Goal: Information Seeking & Learning: Understand process/instructions

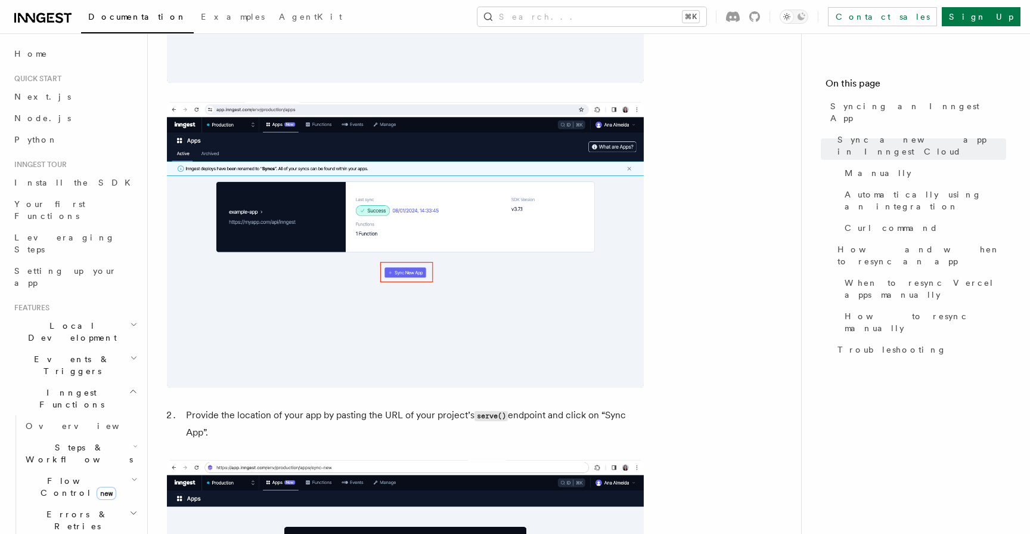
scroll to position [604, 0]
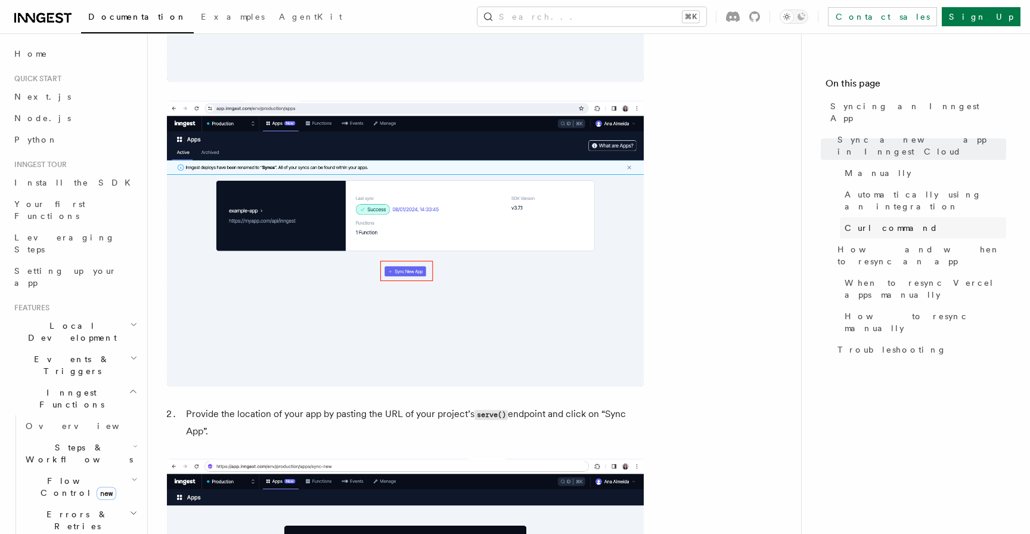
click at [874, 222] on span "Curl command" at bounding box center [892, 228] width 94 height 12
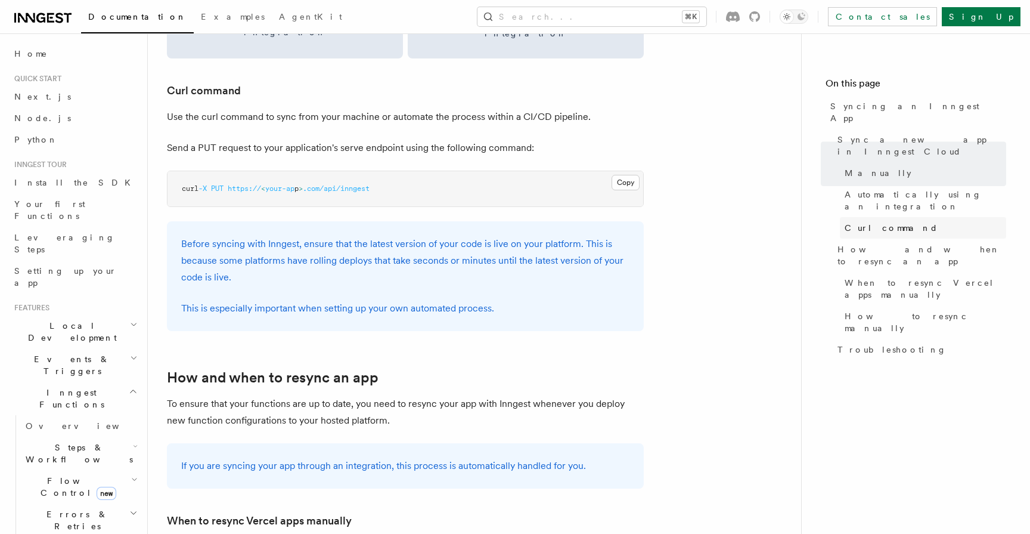
scroll to position [1776, 0]
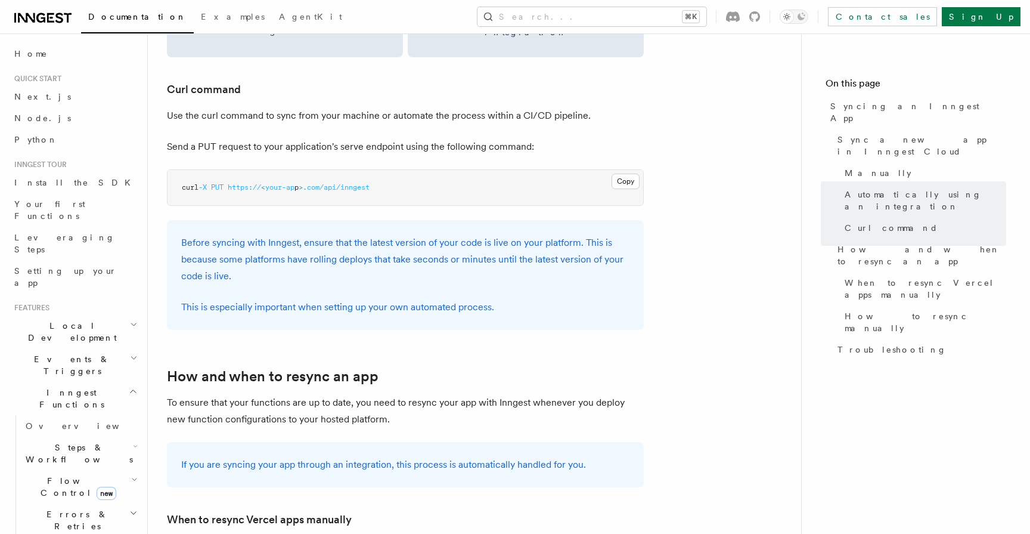
click at [255, 234] on p "Before syncing with Inngest, ensure that the latest version of your code is liv…" at bounding box center [405, 259] width 448 height 50
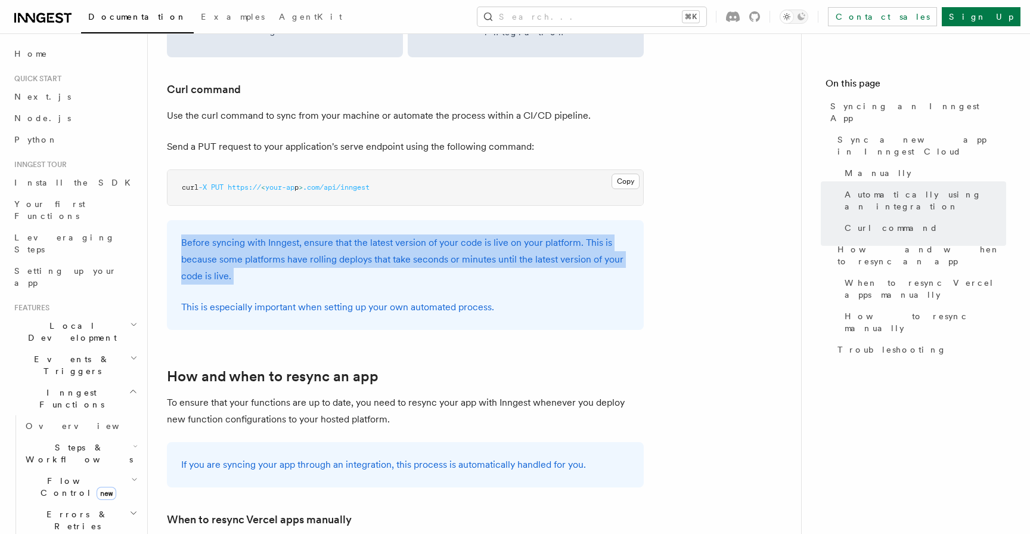
click at [204, 243] on p "Before syncing with Inngest, ensure that the latest version of your code is liv…" at bounding box center [405, 259] width 448 height 50
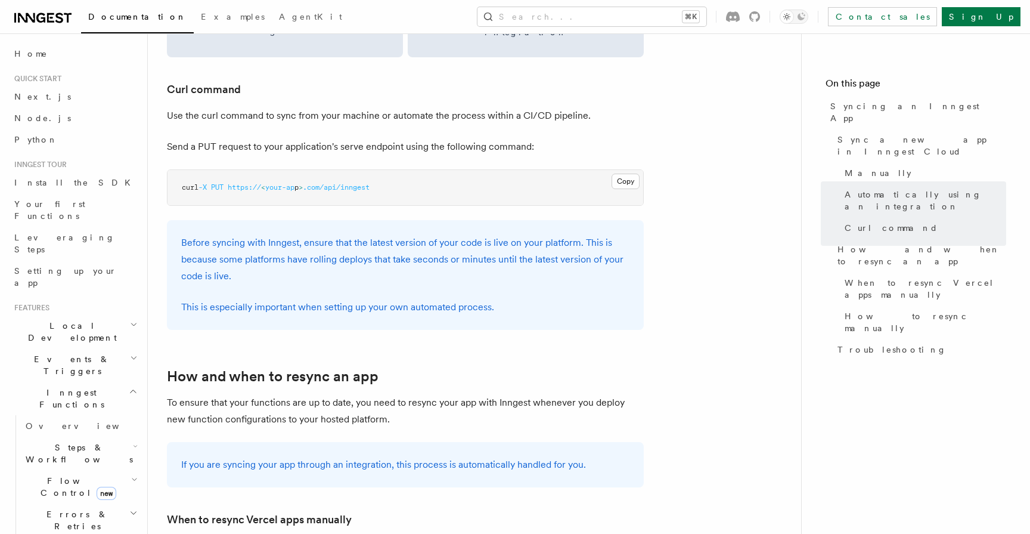
click at [204, 243] on p "Before syncing with Inngest, ensure that the latest version of your code is liv…" at bounding box center [405, 259] width 448 height 50
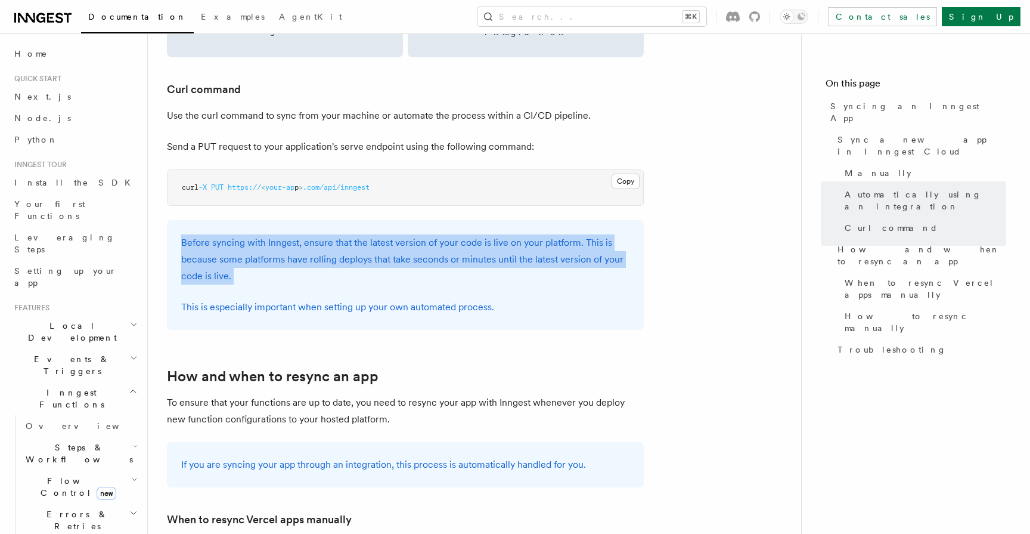
click at [263, 249] on p "Before syncing with Inngest, ensure that the latest version of your code is liv…" at bounding box center [405, 259] width 448 height 50
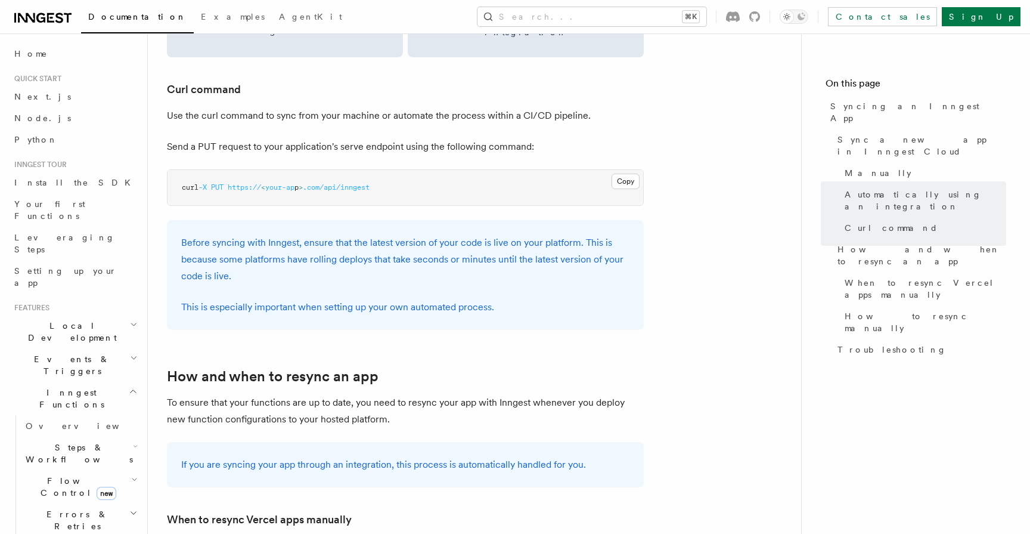
click at [263, 249] on p "Before syncing with Inngest, ensure that the latest version of your code is liv…" at bounding box center [405, 259] width 448 height 50
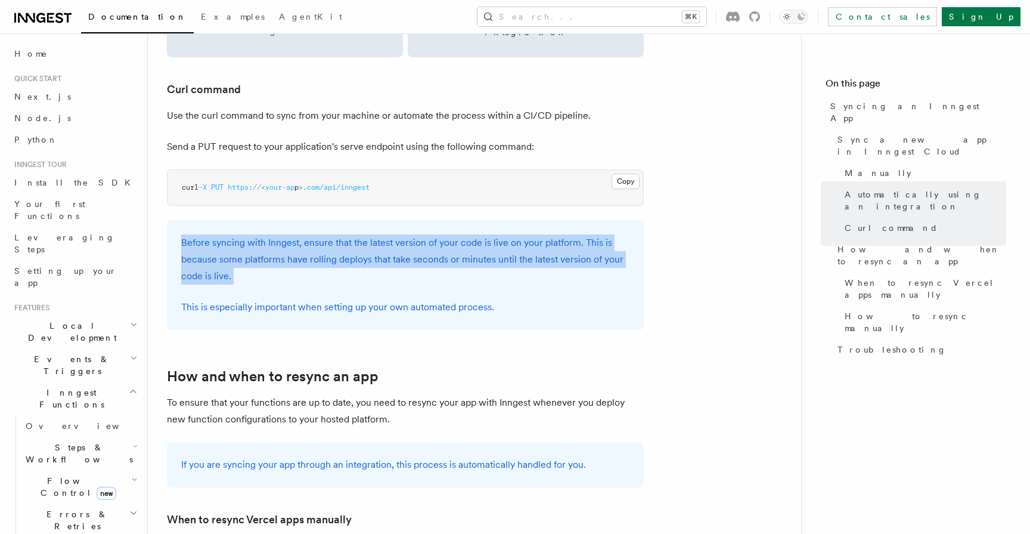
click at [263, 249] on p "Before syncing with Inngest, ensure that the latest version of your code is liv…" at bounding box center [405, 259] width 448 height 50
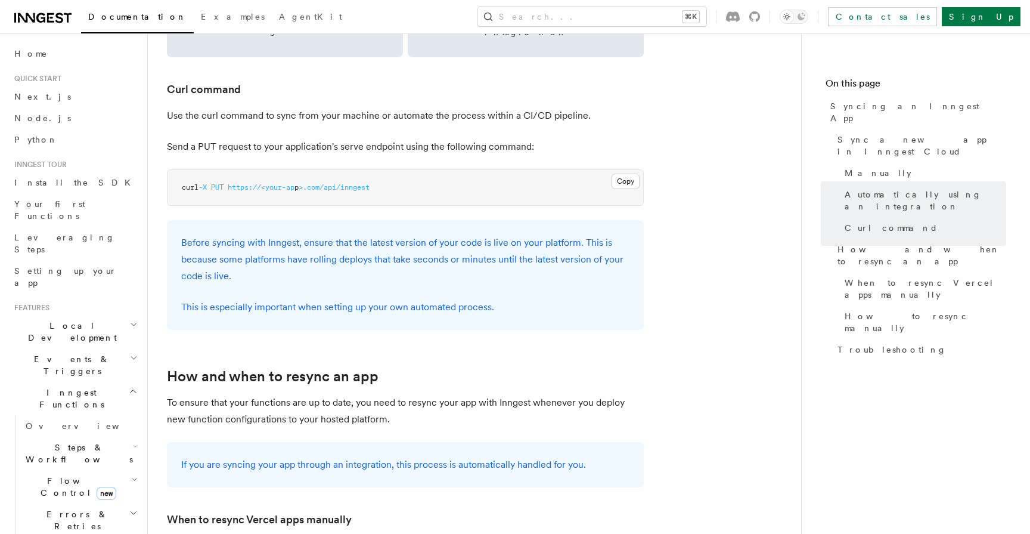
click at [263, 249] on p "Before syncing with Inngest, ensure that the latest version of your code is liv…" at bounding box center [405, 259] width 448 height 50
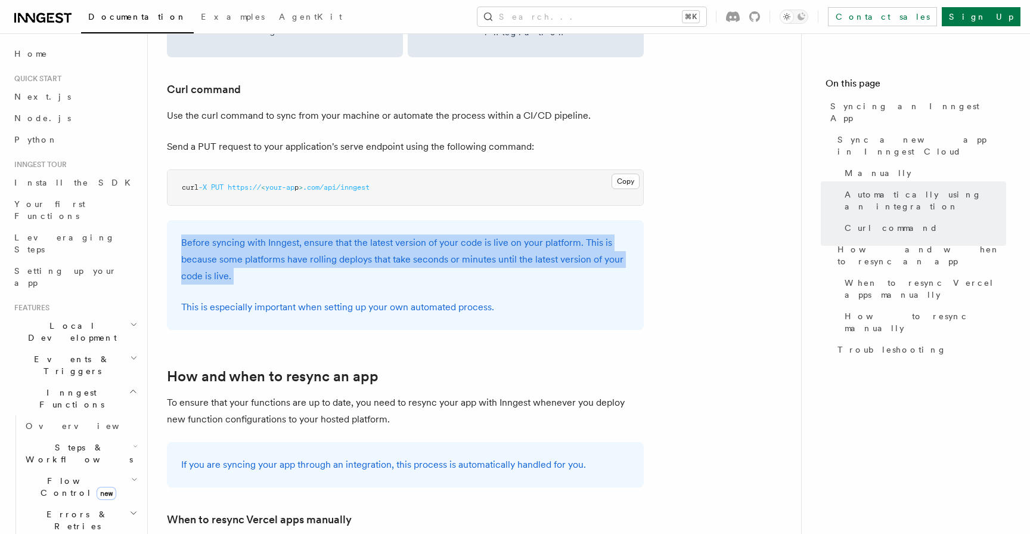
click at [311, 259] on p "Before syncing with Inngest, ensure that the latest version of your code is liv…" at bounding box center [405, 259] width 448 height 50
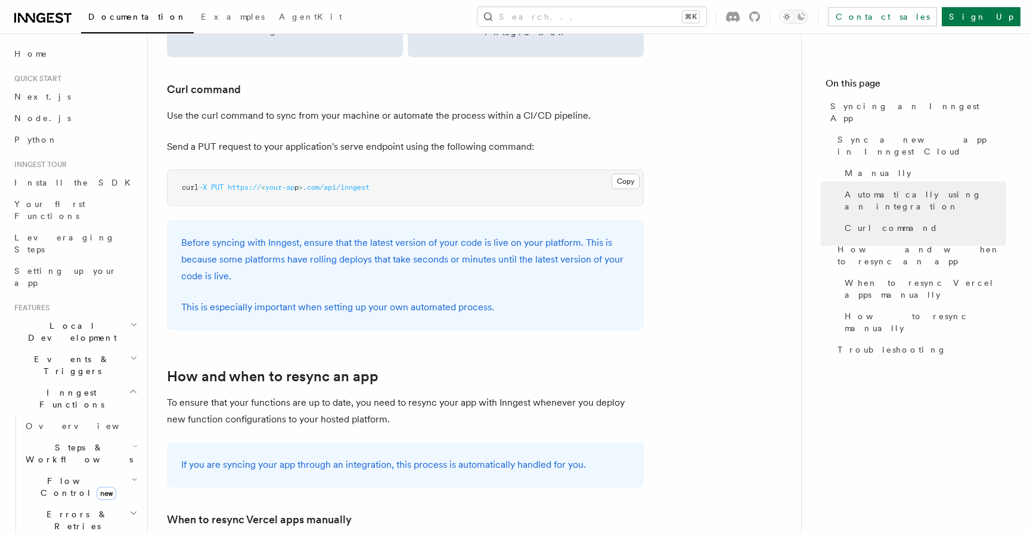
click at [311, 259] on p "Before syncing with Inngest, ensure that the latest version of your code is liv…" at bounding box center [405, 259] width 448 height 50
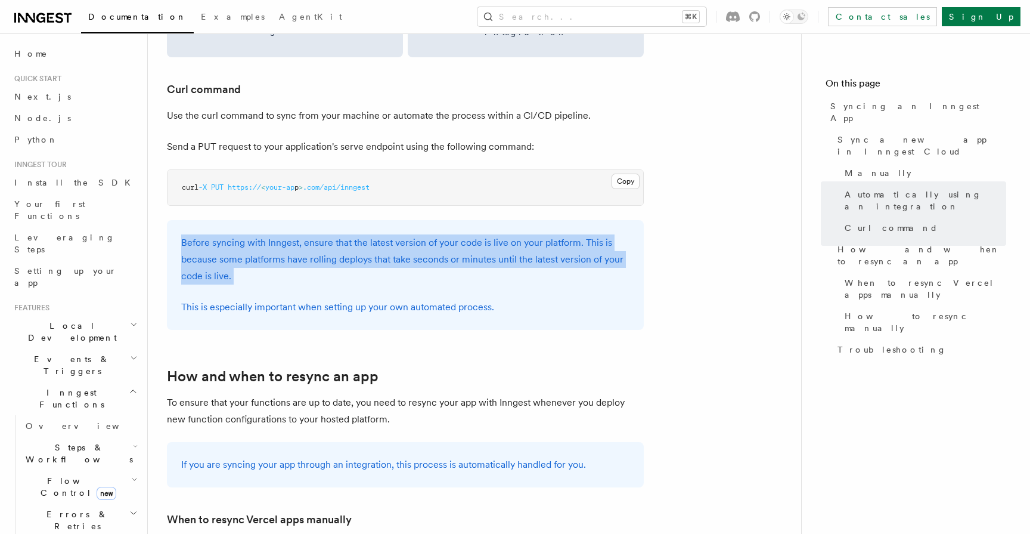
click at [370, 238] on p "Before syncing with Inngest, ensure that the latest version of your code is liv…" at bounding box center [405, 259] width 448 height 50
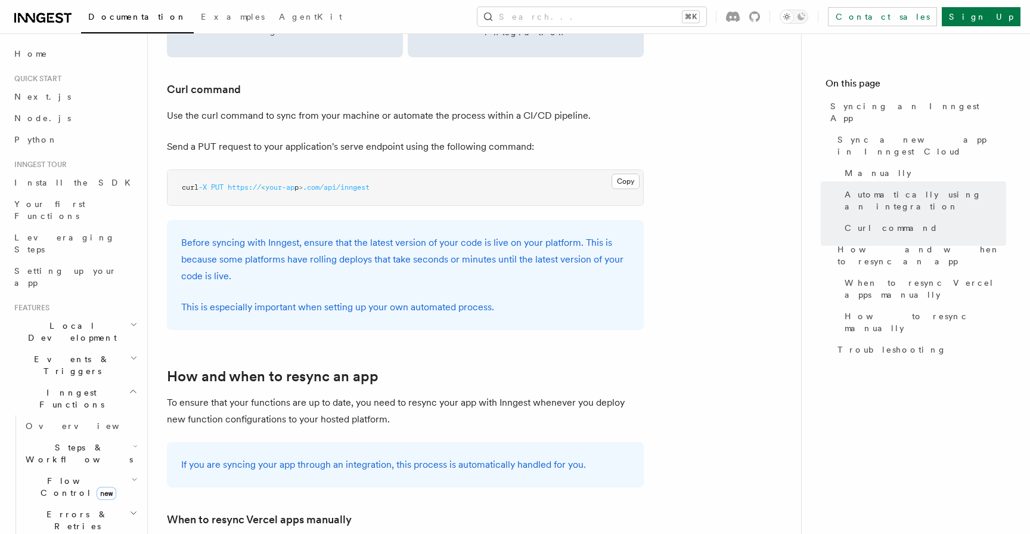
click at [370, 238] on p "Before syncing with Inngest, ensure that the latest version of your code is liv…" at bounding box center [405, 259] width 448 height 50
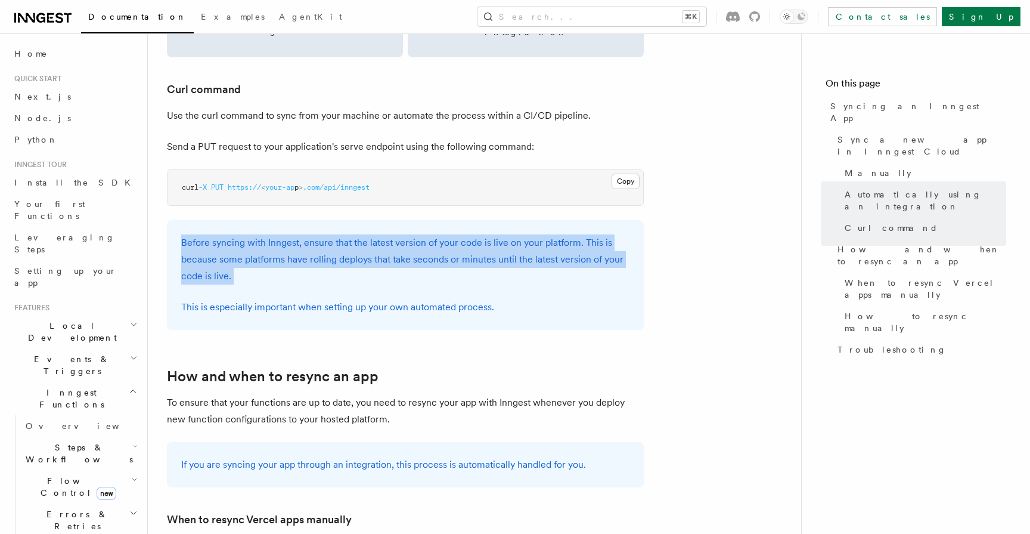
click at [306, 249] on p "Before syncing with Inngest, ensure that the latest version of your code is liv…" at bounding box center [405, 259] width 448 height 50
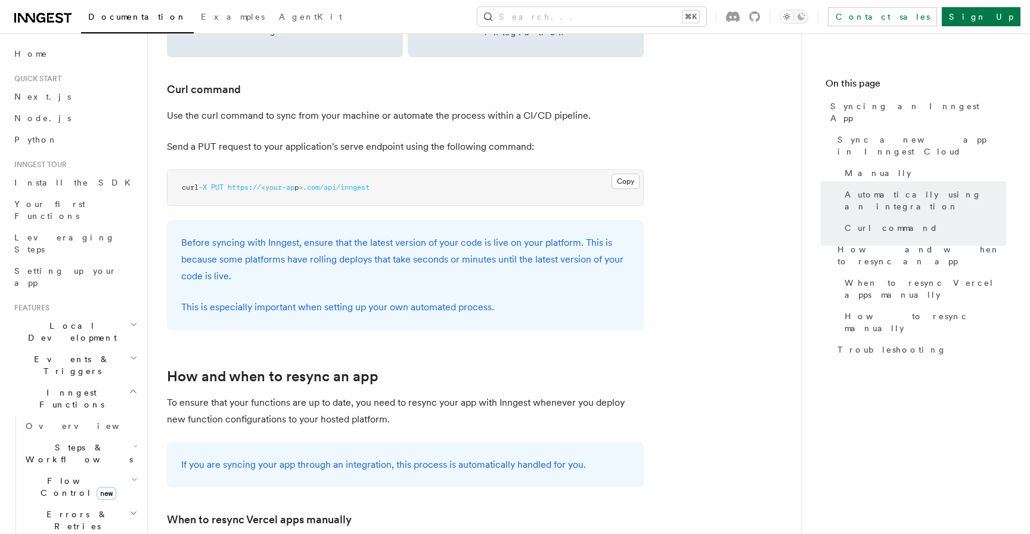
click at [306, 249] on p "Before syncing with Inngest, ensure that the latest version of your code is liv…" at bounding box center [405, 259] width 448 height 50
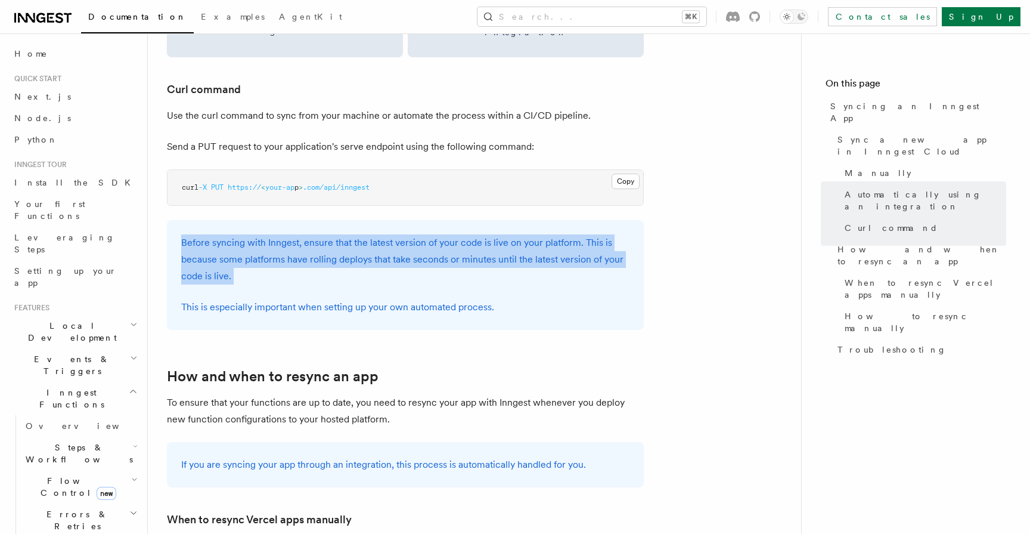
click at [348, 255] on p "Before syncing with Inngest, ensure that the latest version of your code is liv…" at bounding box center [405, 259] width 448 height 50
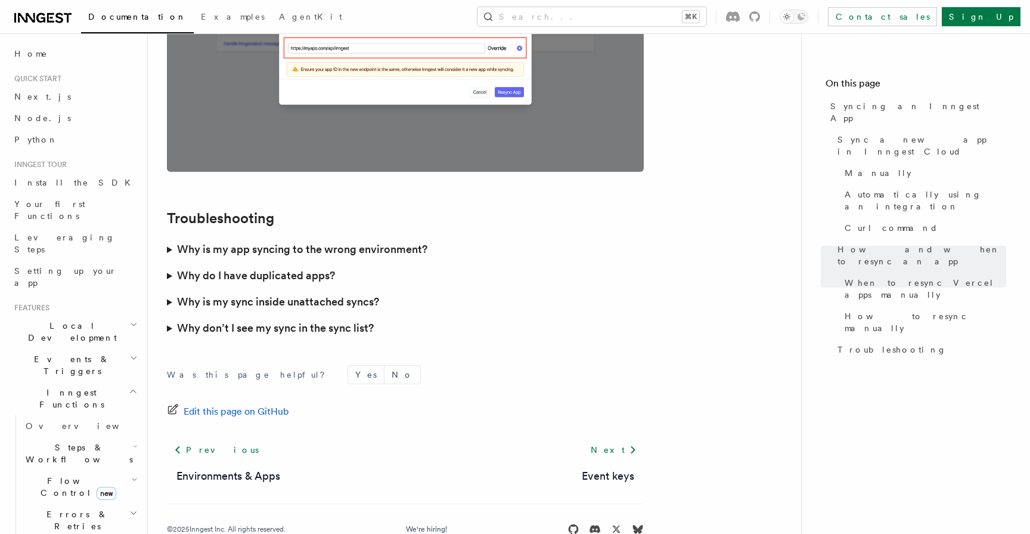
scroll to position [3425, 0]
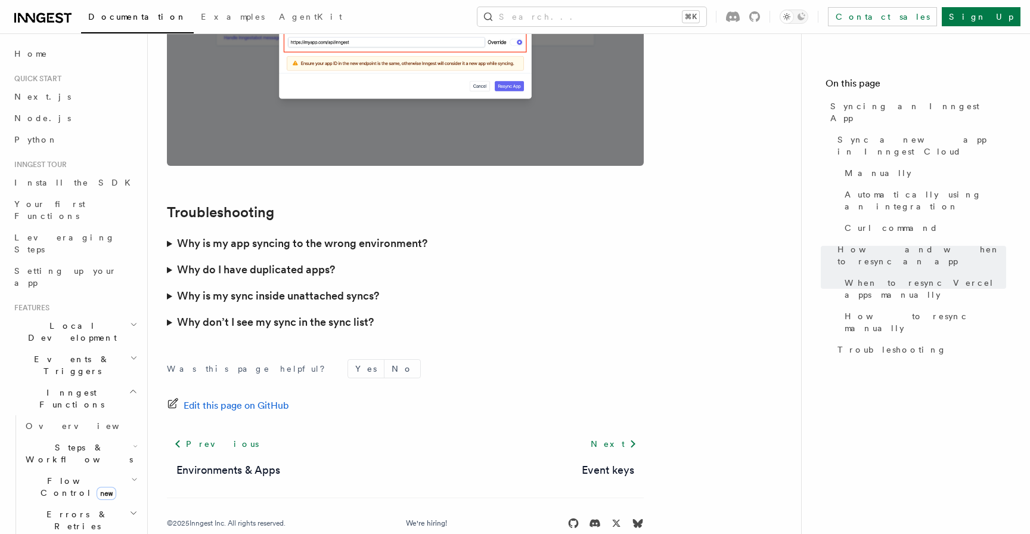
click at [194, 235] on h3 "Why is my app syncing to the wrong environment?" at bounding box center [302, 243] width 250 height 17
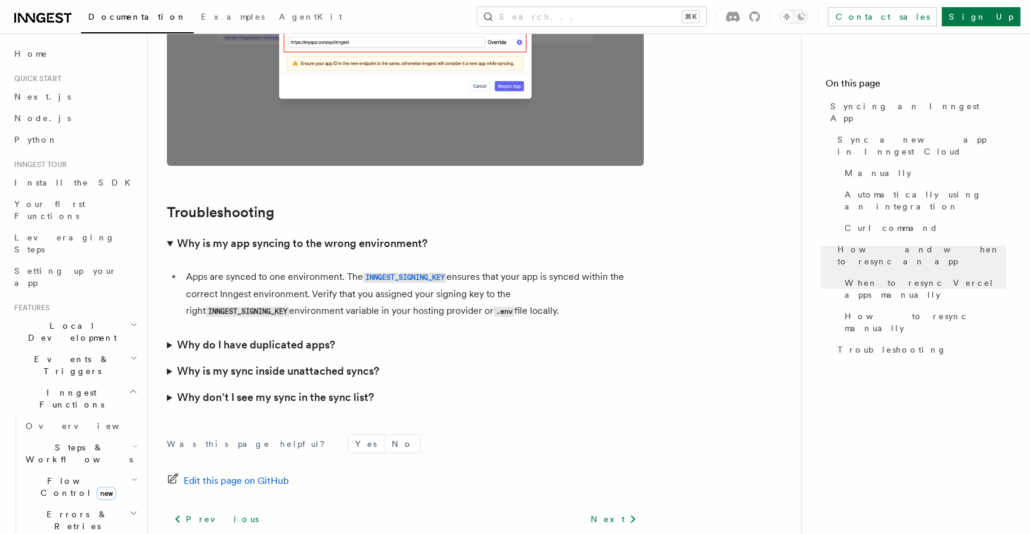
click at [278, 268] on li "Apps are synced to one environment. The INNGEST_SIGNING_KEY ensures that your a…" at bounding box center [412, 293] width 461 height 51
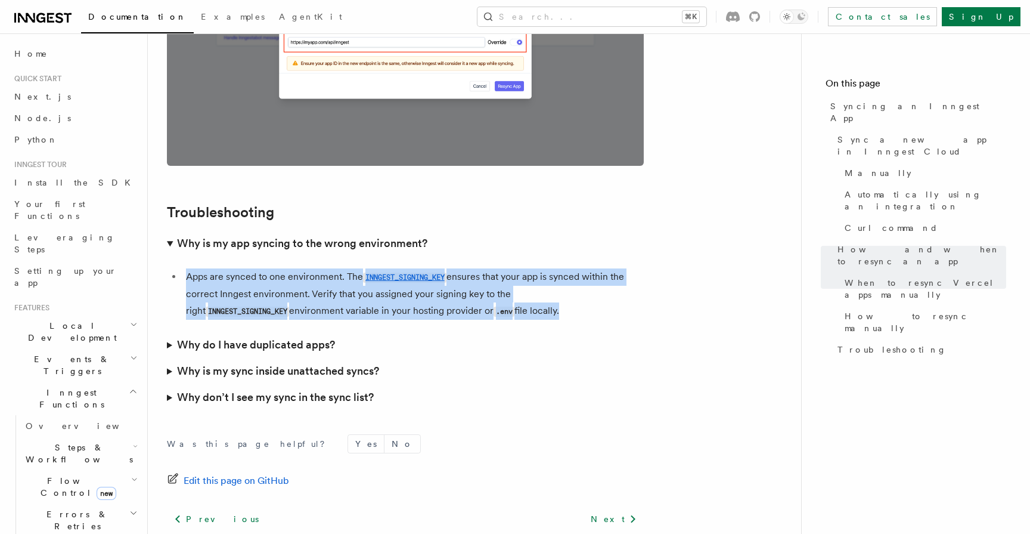
click at [267, 268] on li "Apps are synced to one environment. The INNGEST_SIGNING_KEY ensures that your a…" at bounding box center [412, 293] width 461 height 51
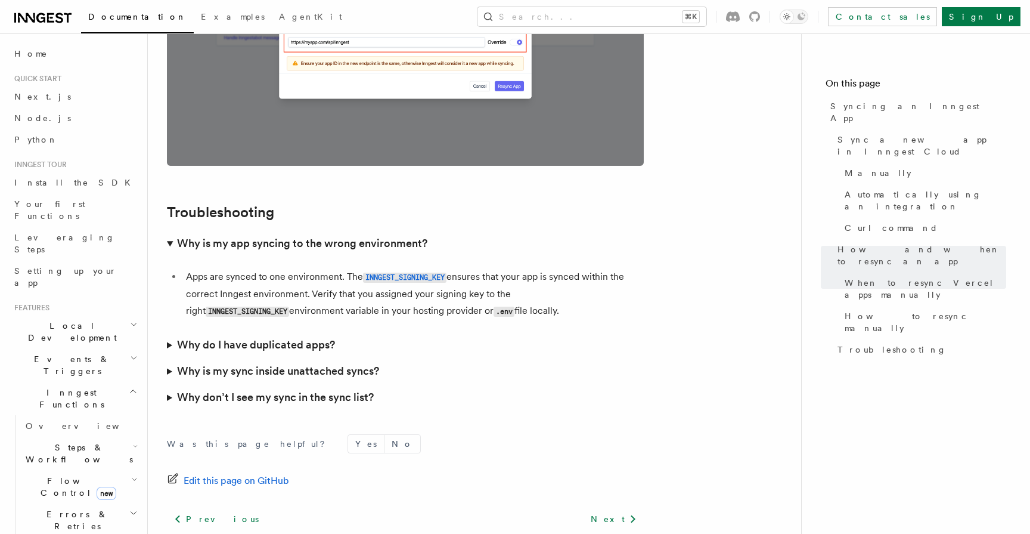
click at [267, 268] on li "Apps are synced to one environment. The INNGEST_SIGNING_KEY ensures that your a…" at bounding box center [412, 293] width 461 height 51
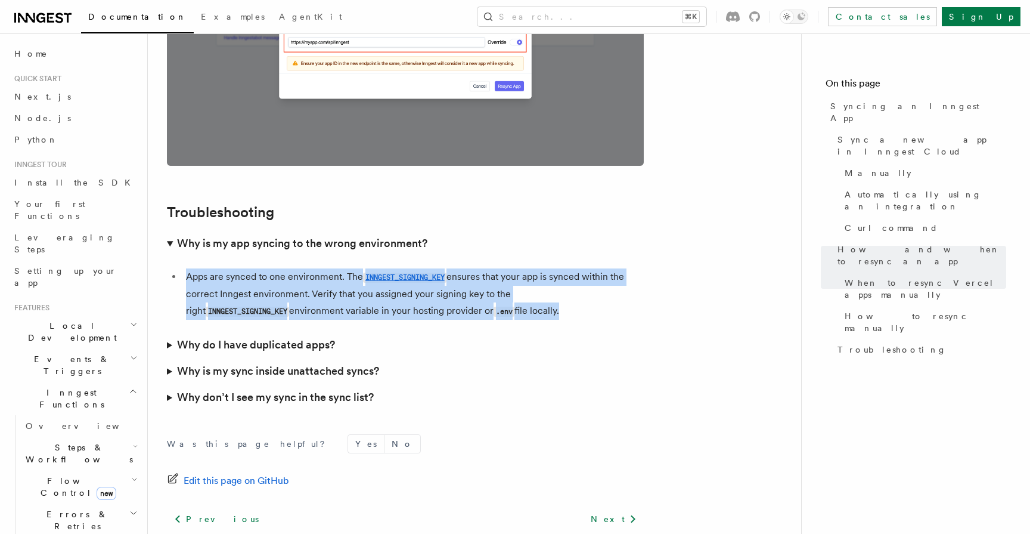
click at [200, 270] on li "Apps are synced to one environment. The INNGEST_SIGNING_KEY ensures that your a…" at bounding box center [412, 293] width 461 height 51
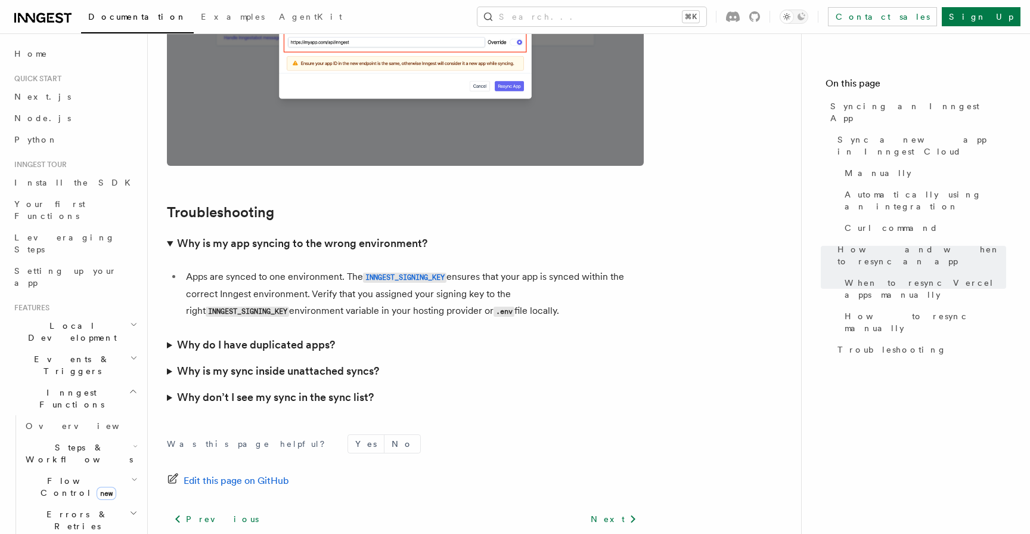
click at [200, 270] on li "Apps are synced to one environment. The INNGEST_SIGNING_KEY ensures that your a…" at bounding box center [412, 293] width 461 height 51
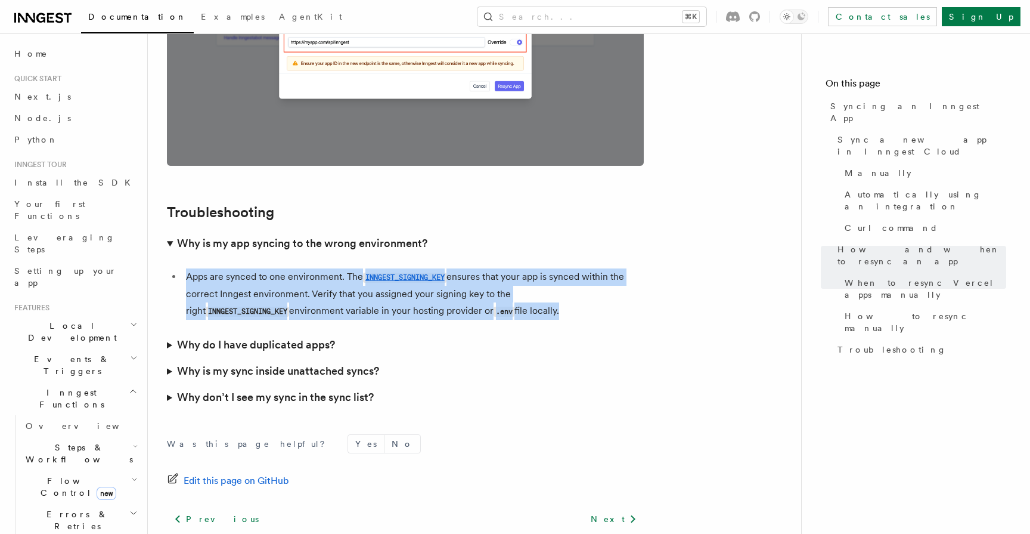
click at [305, 279] on li "Apps are synced to one environment. The INNGEST_SIGNING_KEY ensures that your a…" at bounding box center [412, 293] width 461 height 51
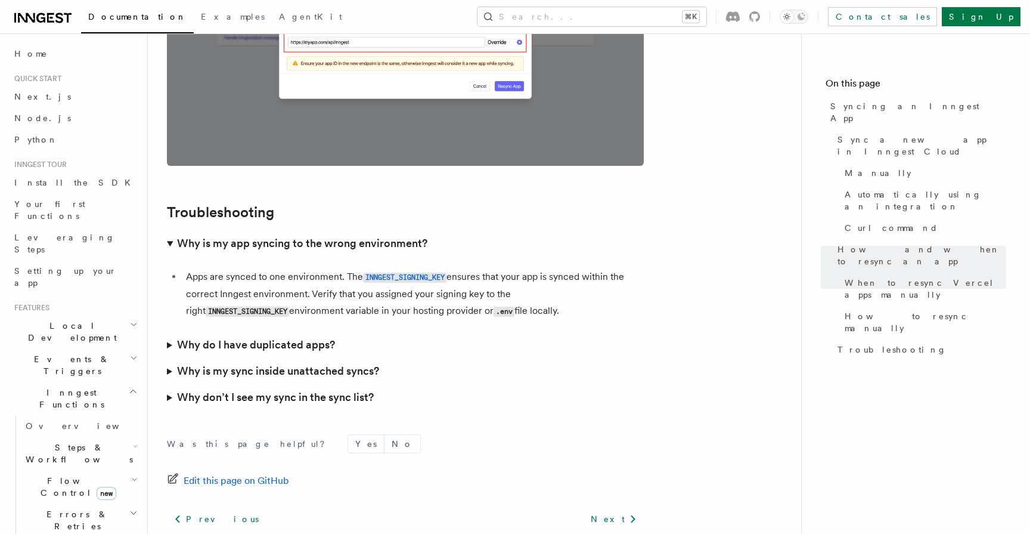
click at [305, 279] on li "Apps are synced to one environment. The INNGEST_SIGNING_KEY ensures that your a…" at bounding box center [412, 293] width 461 height 51
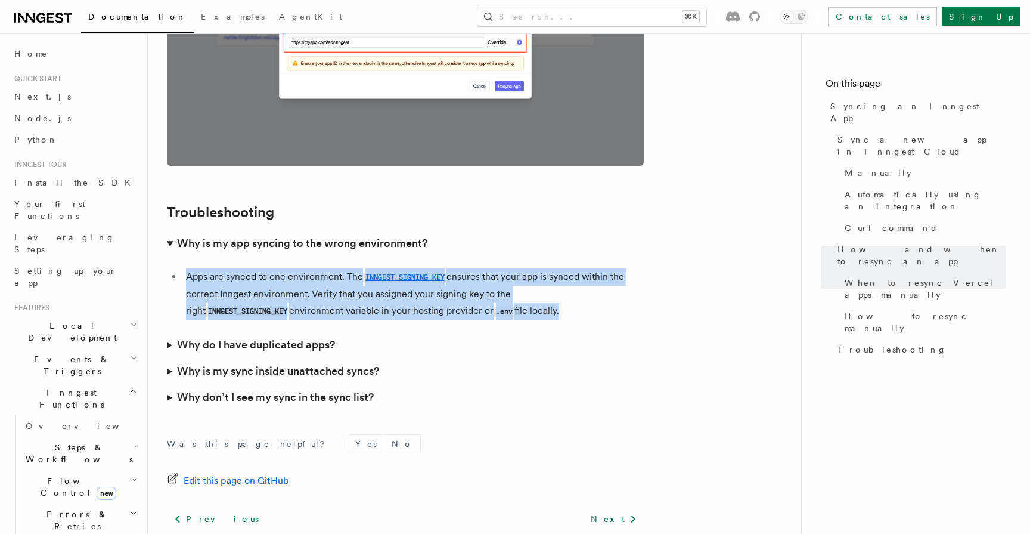
click at [227, 275] on li "Apps are synced to one environment. The INNGEST_SIGNING_KEY ensures that your a…" at bounding box center [412, 293] width 461 height 51
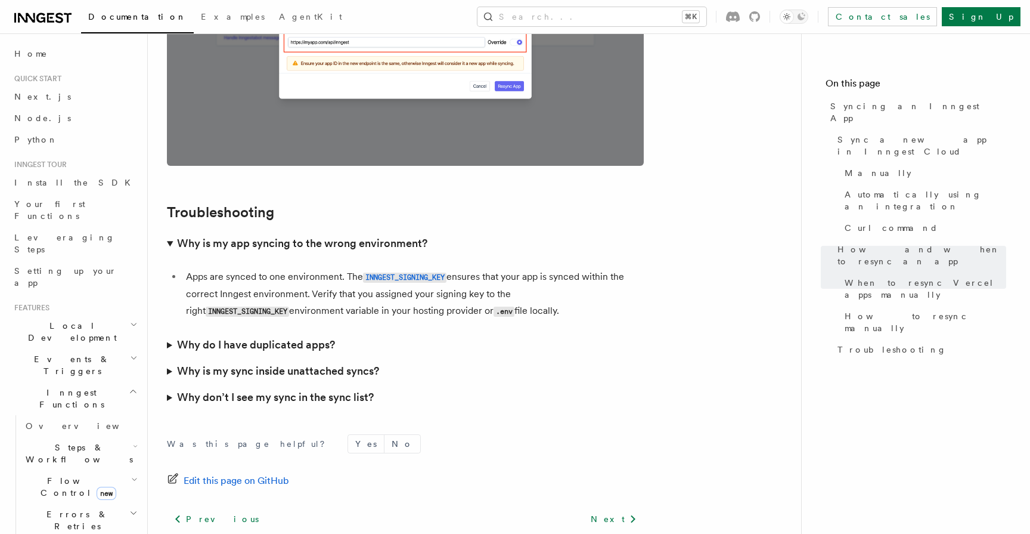
click at [227, 275] on li "Apps are synced to one environment. The INNGEST_SIGNING_KEY ensures that your a…" at bounding box center [412, 293] width 461 height 51
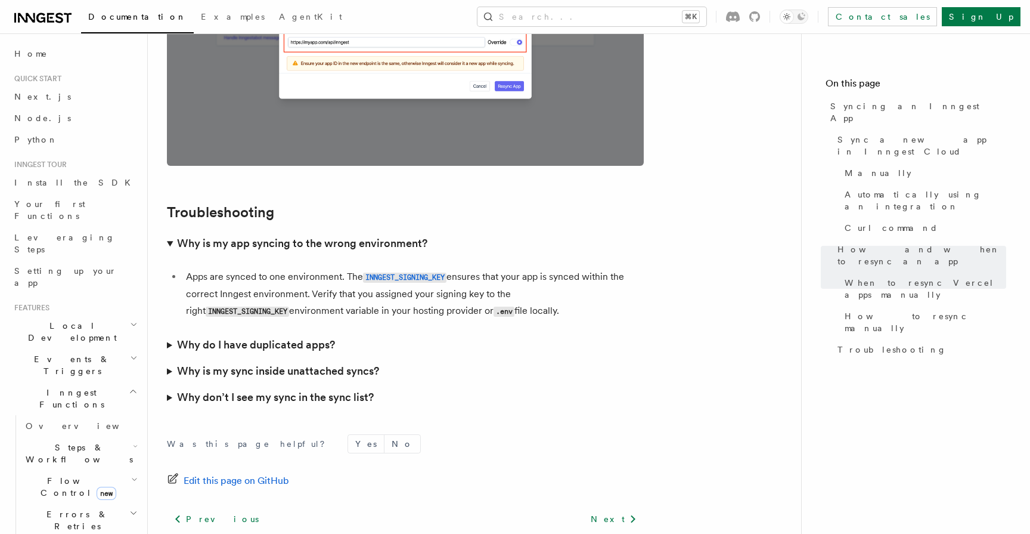
click at [308, 336] on h3 "Why do I have duplicated apps?" at bounding box center [256, 344] width 158 height 17
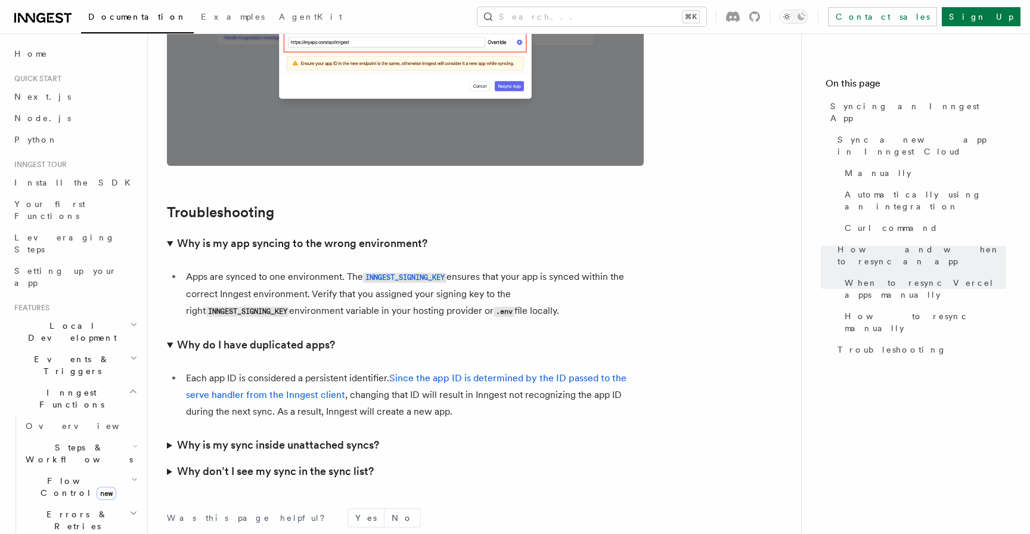
click at [336, 458] on summary "Why don’t I see my sync in the sync list?" at bounding box center [405, 471] width 477 height 26
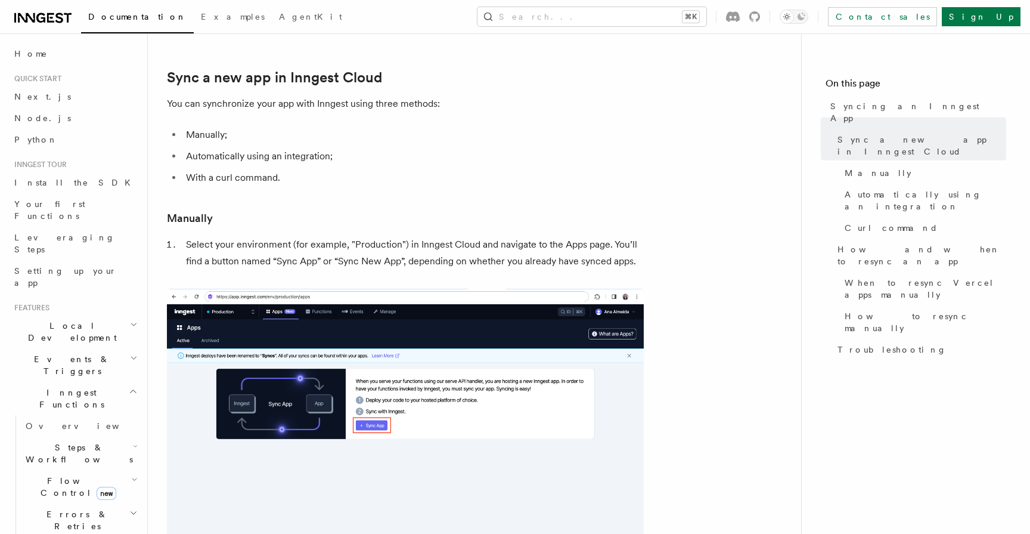
scroll to position [0, 0]
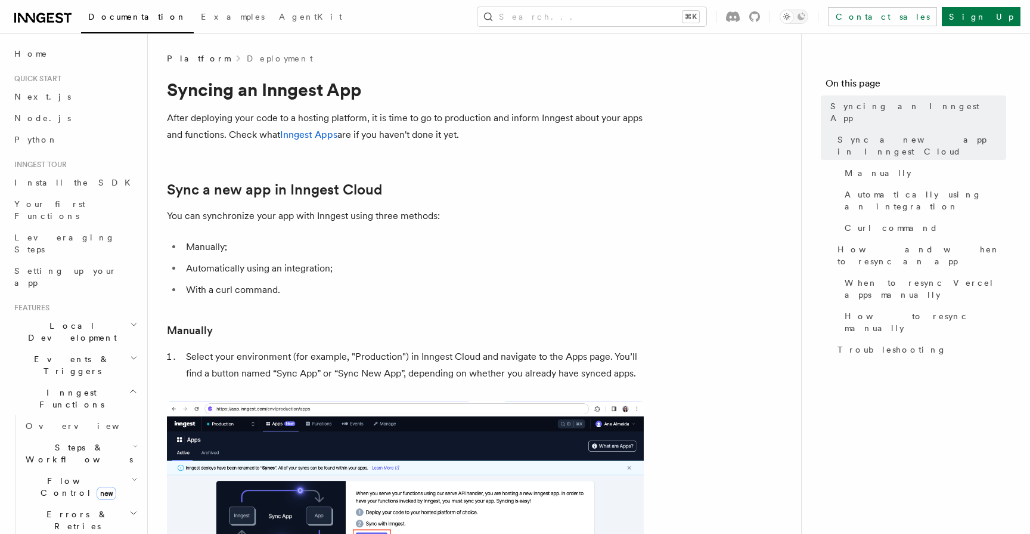
click at [302, 243] on li "Manually;" at bounding box center [412, 246] width 461 height 17
click at [327, 280] on ul "Manually; Automatically using an integration; With a curl command." at bounding box center [405, 268] width 477 height 60
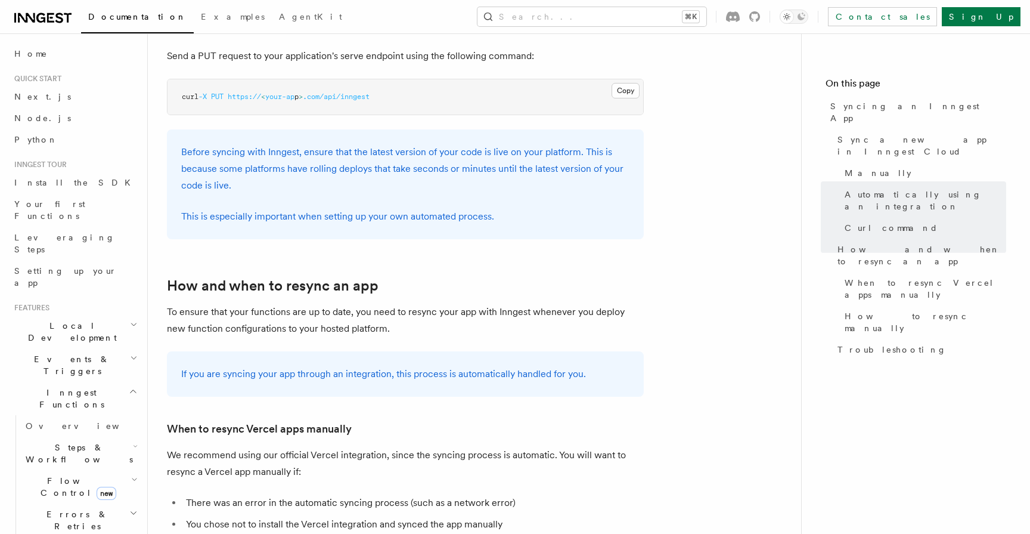
scroll to position [1832, 0]
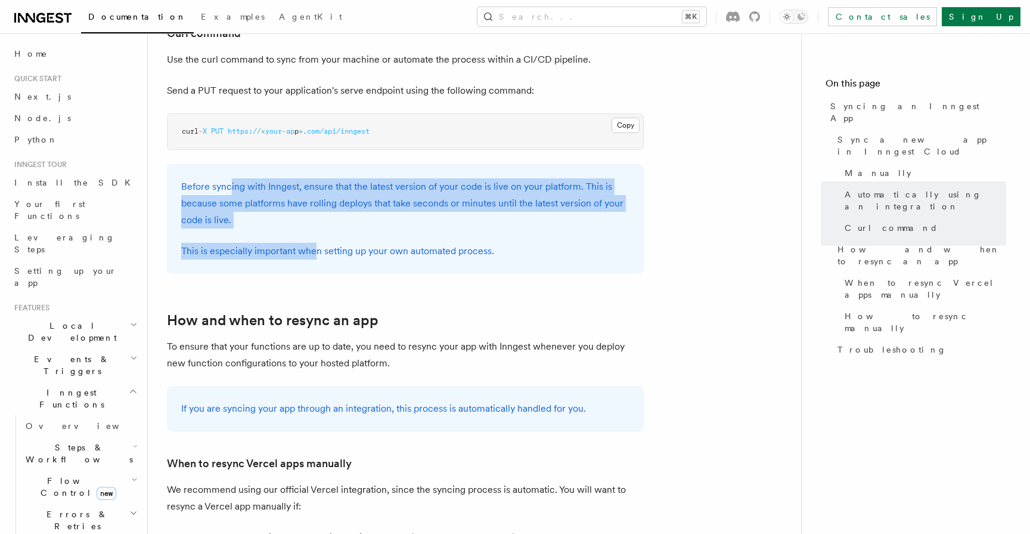
drag, startPoint x: 313, startPoint y: 231, endPoint x: 231, endPoint y: 161, distance: 107.8
click at [231, 164] on div "Before syncing with Inngest, ensure that the latest version of your code is liv…" at bounding box center [405, 219] width 477 height 110
click at [231, 178] on p "Before syncing with Inngest, ensure that the latest version of your code is liv…" at bounding box center [405, 203] width 448 height 50
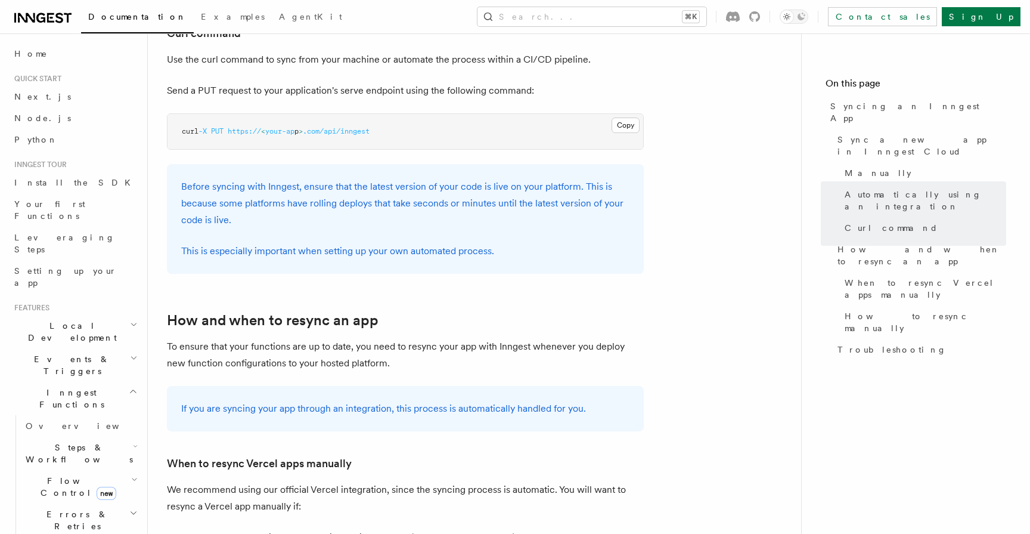
click at [218, 178] on p "Before syncing with Inngest, ensure that the latest version of your code is liv…" at bounding box center [405, 203] width 448 height 50
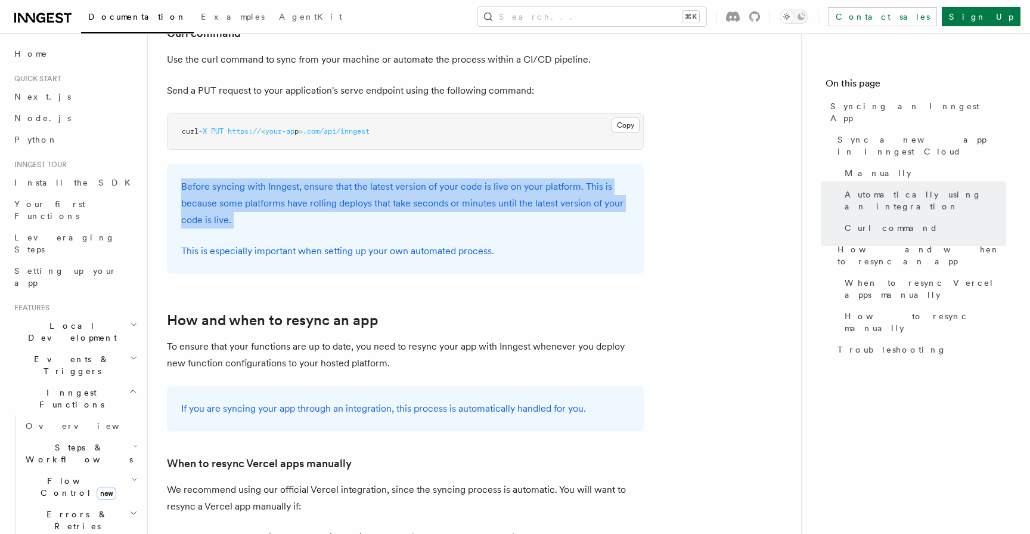
click at [267, 181] on p "Before syncing with Inngest, ensure that the latest version of your code is liv…" at bounding box center [405, 203] width 448 height 50
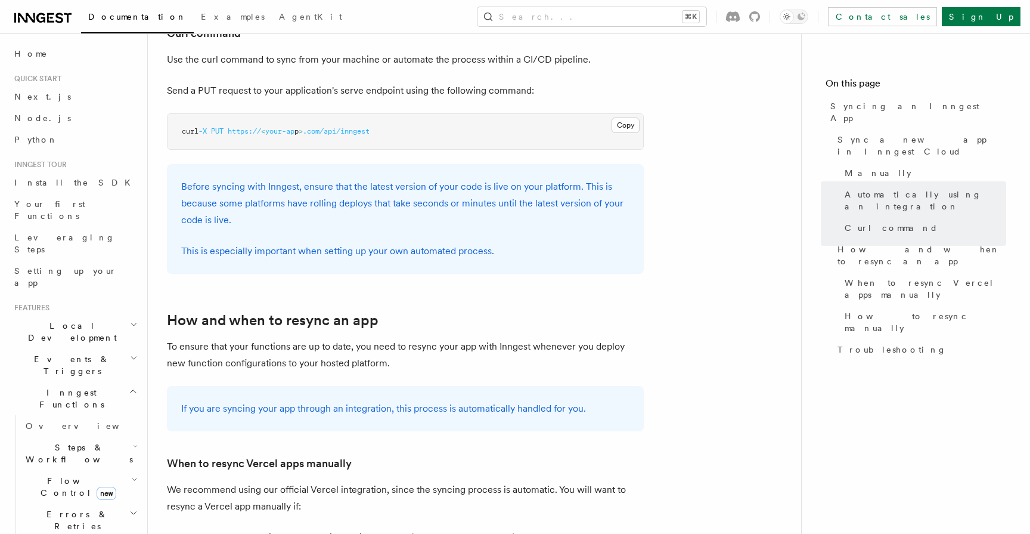
click at [267, 181] on p "Before syncing with Inngest, ensure that the latest version of your code is liv…" at bounding box center [405, 203] width 448 height 50
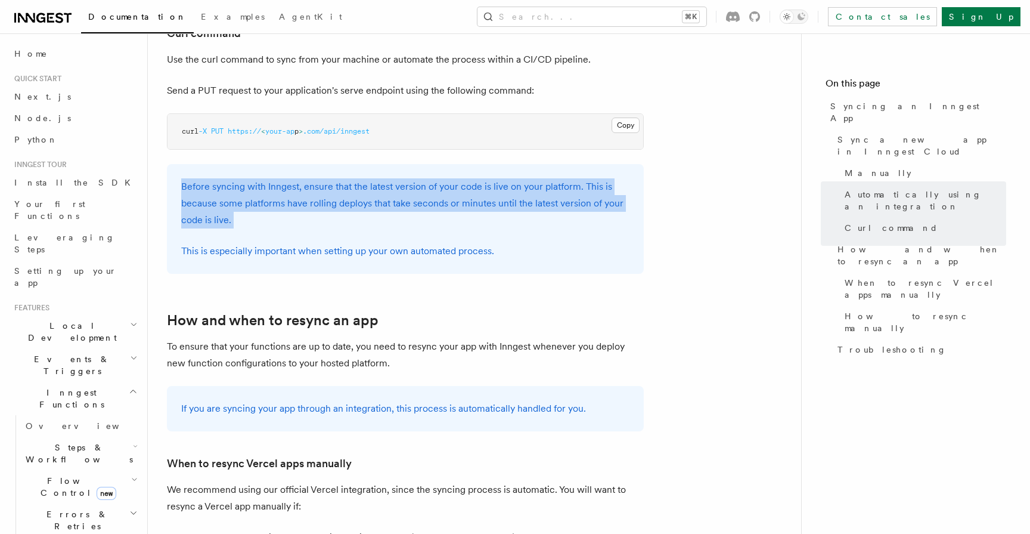
click at [219, 181] on p "Before syncing with Inngest, ensure that the latest version of your code is liv…" at bounding box center [405, 203] width 448 height 50
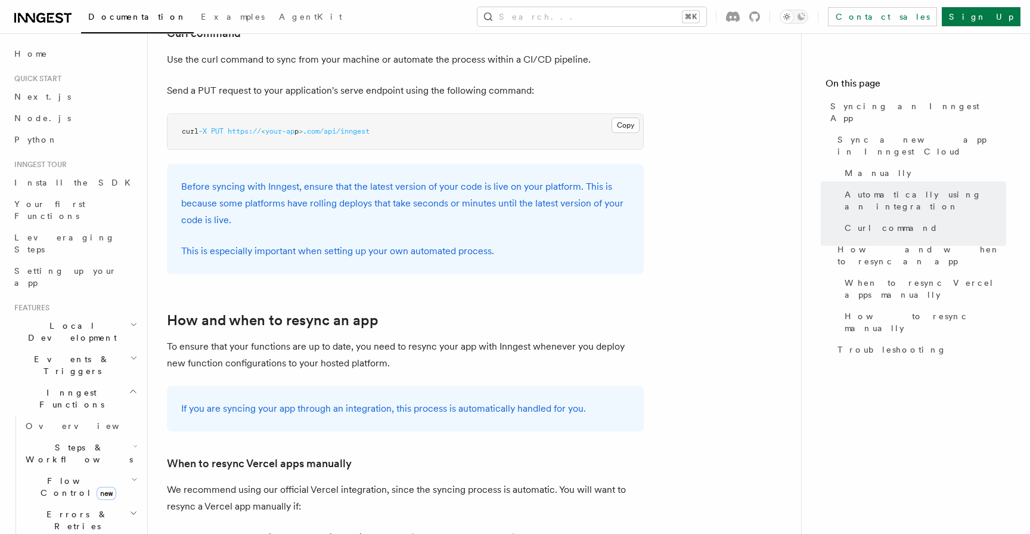
click at [219, 181] on p "Before syncing with Inngest, ensure that the latest version of your code is liv…" at bounding box center [405, 203] width 448 height 50
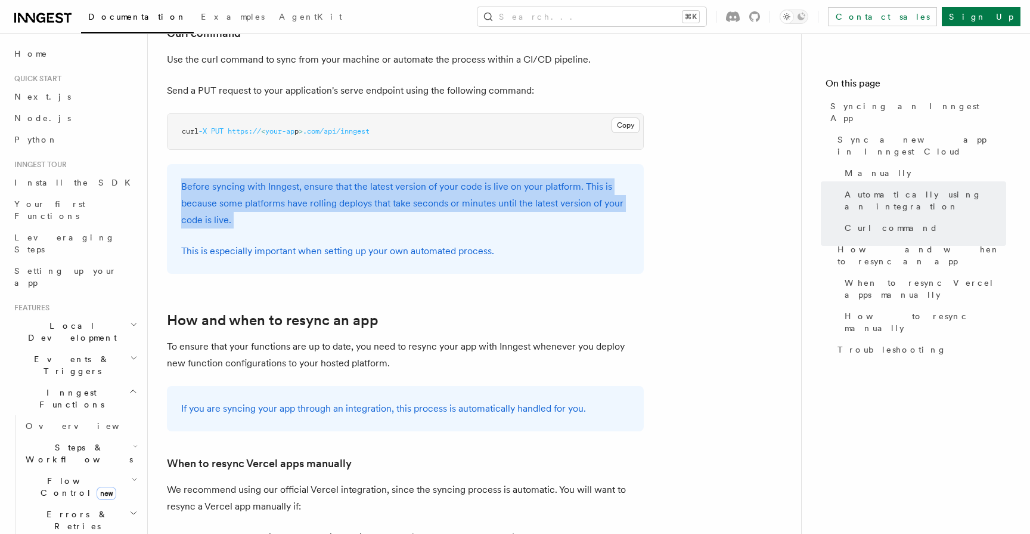
click at [219, 181] on p "Before syncing with Inngest, ensure that the latest version of your code is liv…" at bounding box center [405, 203] width 448 height 50
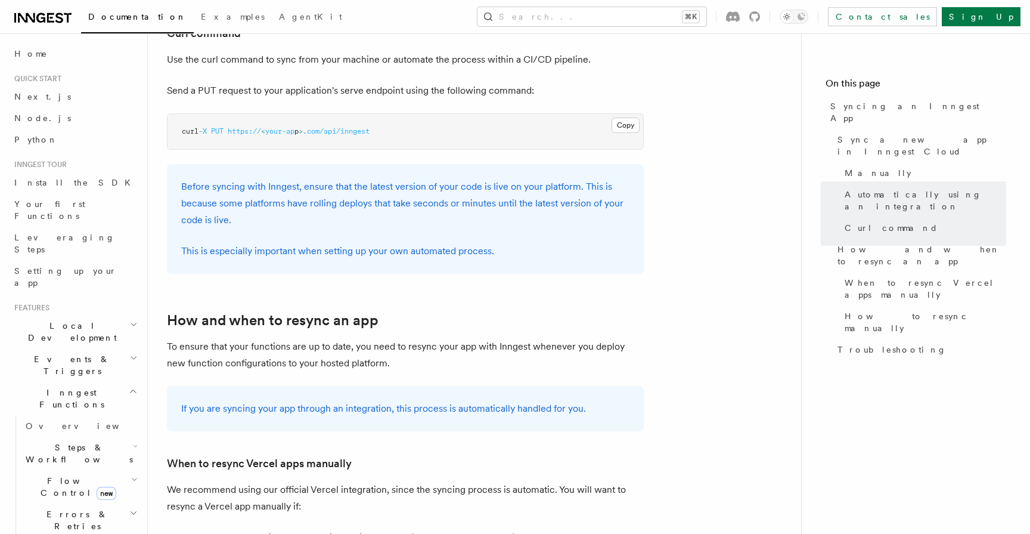
click at [219, 181] on p "Before syncing with Inngest, ensure that the latest version of your code is liv…" at bounding box center [405, 203] width 448 height 50
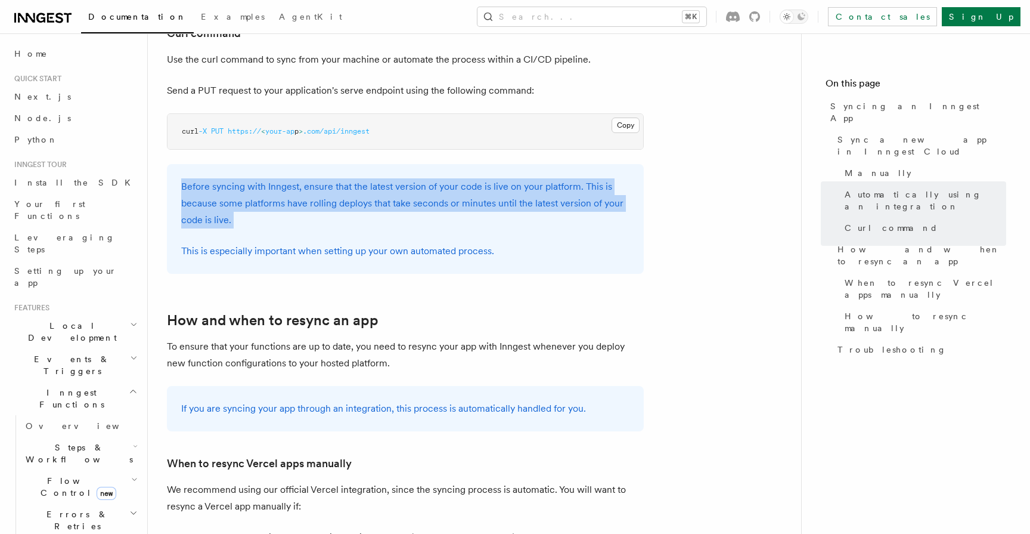
click at [254, 187] on p "Before syncing with Inngest, ensure that the latest version of your code is liv…" at bounding box center [405, 203] width 448 height 50
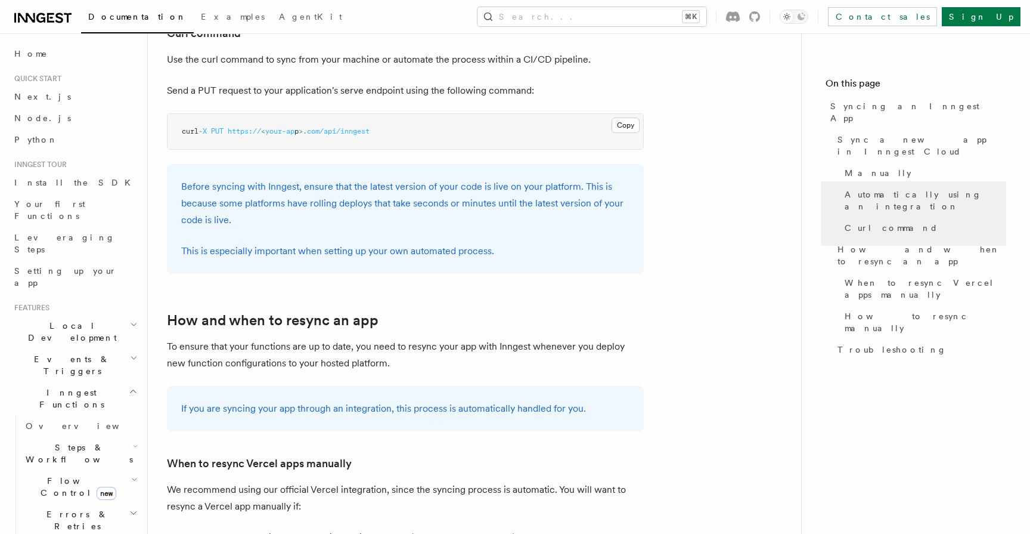
click at [254, 187] on p "Before syncing with Inngest, ensure that the latest version of your code is liv…" at bounding box center [405, 203] width 448 height 50
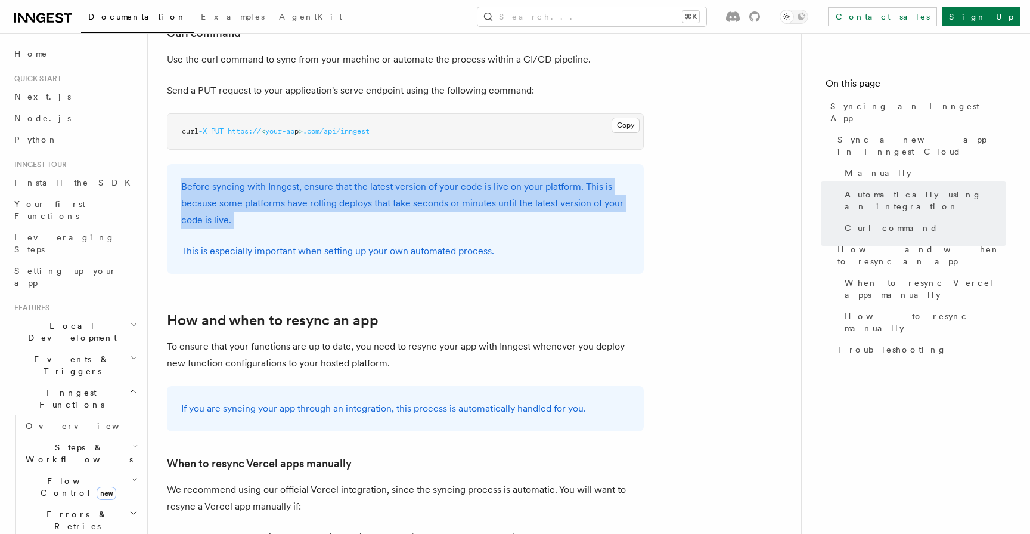
click at [296, 187] on p "Before syncing with Inngest, ensure that the latest version of your code is liv…" at bounding box center [405, 203] width 448 height 50
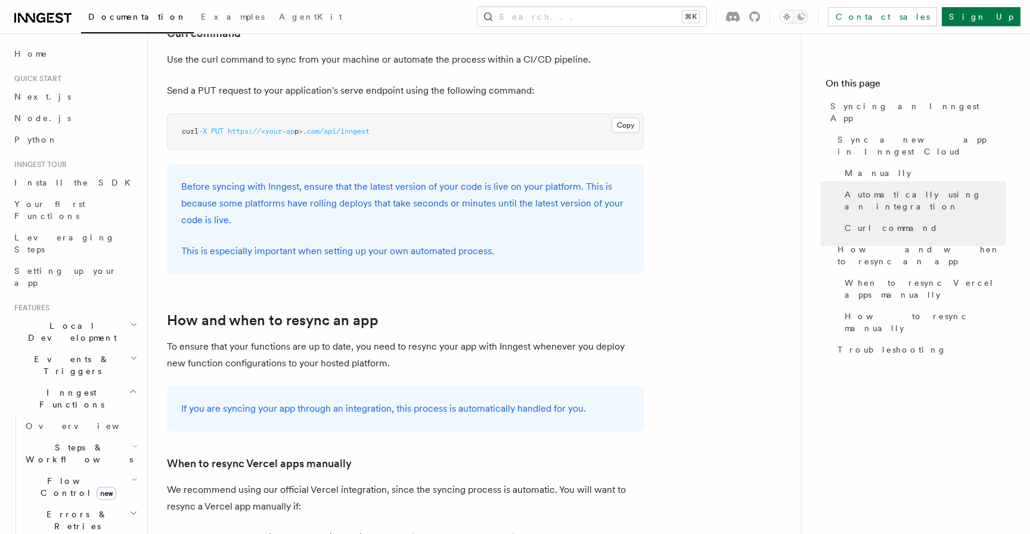
click at [296, 187] on p "Before syncing with Inngest, ensure that the latest version of your code is liv…" at bounding box center [405, 203] width 448 height 50
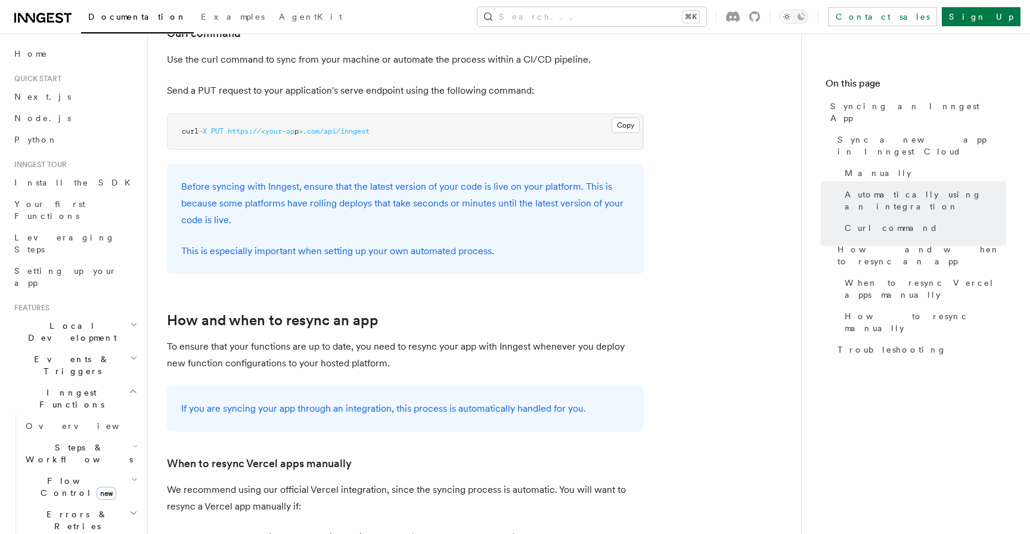
click at [317, 178] on p "Before syncing with Inngest, ensure that the latest version of your code is liv…" at bounding box center [405, 203] width 448 height 50
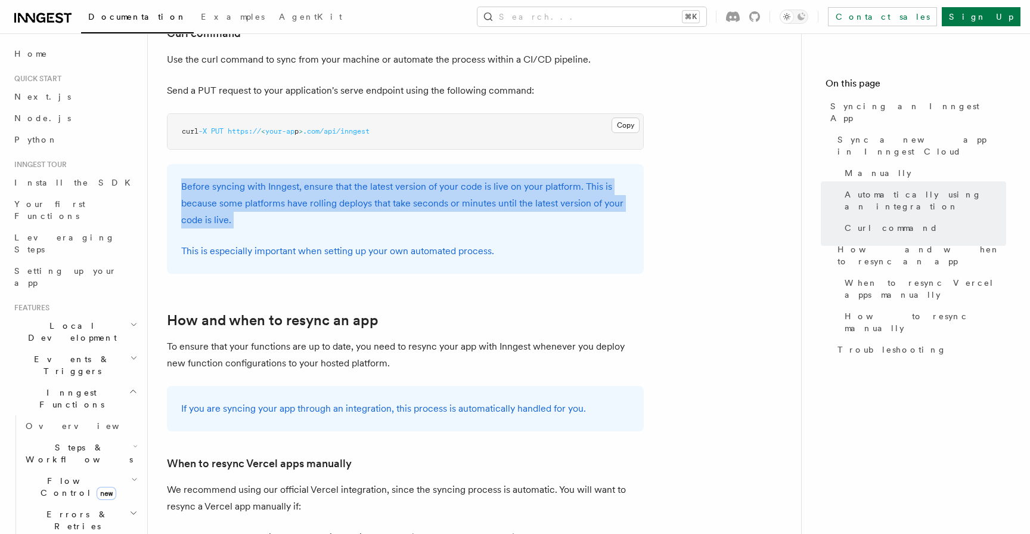
click at [216, 183] on p "Before syncing with Inngest, ensure that the latest version of your code is liv…" at bounding box center [405, 203] width 448 height 50
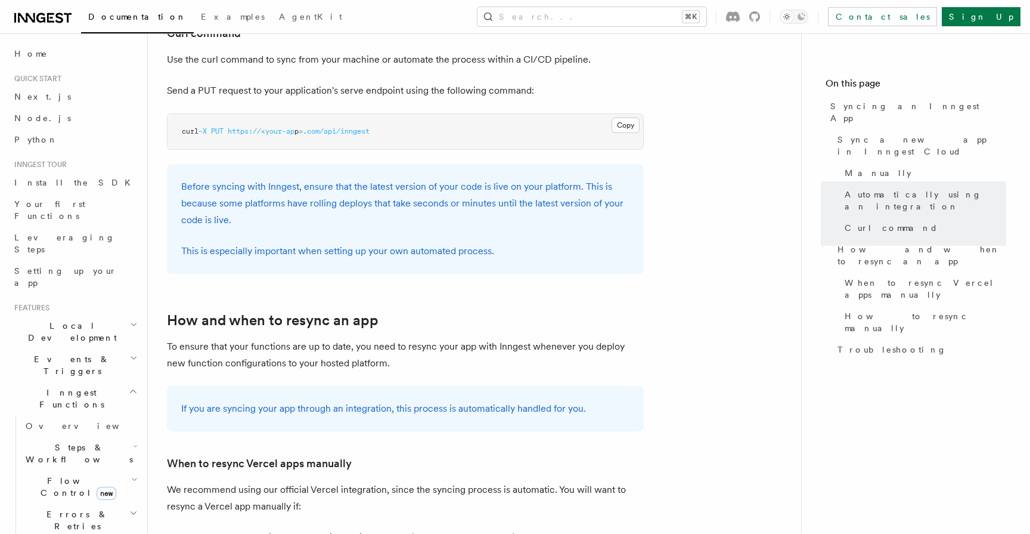
click at [216, 183] on p "Before syncing with Inngest, ensure that the latest version of your code is liv…" at bounding box center [405, 203] width 448 height 50
